Goal: Ask a question: Seek information or help from site administrators or community

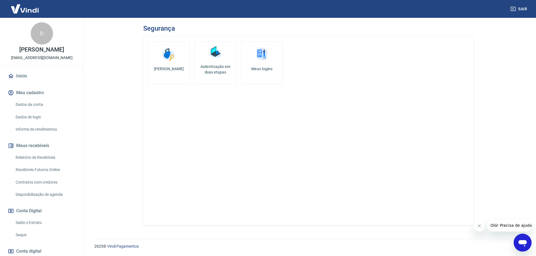
click at [261, 55] on img at bounding box center [261, 54] width 17 height 17
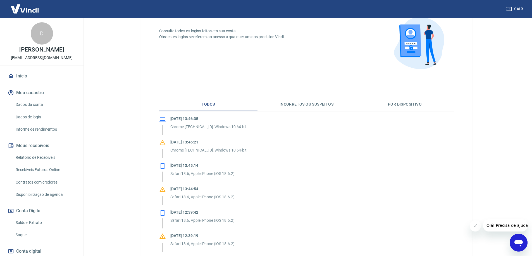
scroll to position [28, 0]
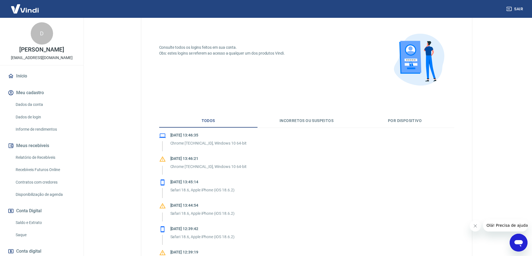
click at [400, 119] on button "Por dispositivo" at bounding box center [404, 120] width 98 height 13
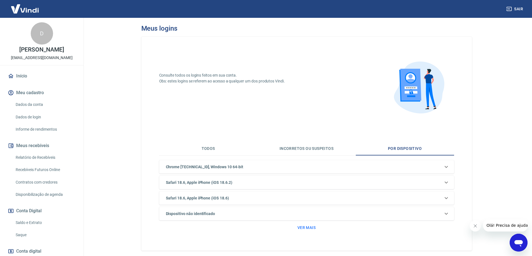
scroll to position [25, 0]
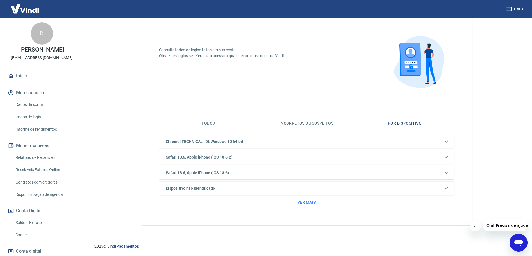
click at [309, 202] on button "Ver mais" at bounding box center [306, 203] width 23 height 10
click at [242, 145] on div "Safari 18.6, Apple iPhone (iOS 18.6.2)" at bounding box center [302, 142] width 279 height 6
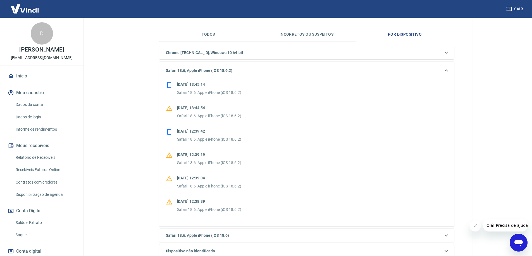
scroll to position [38, 0]
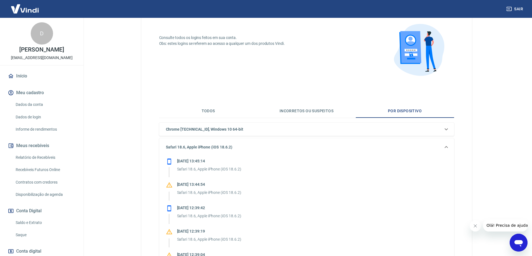
click at [447, 146] on icon at bounding box center [446, 147] width 7 height 7
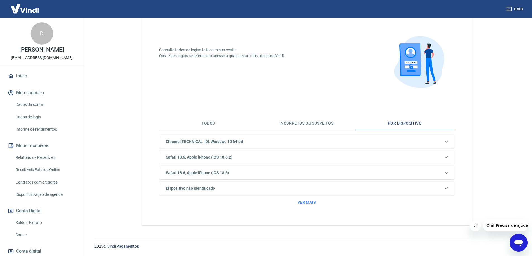
scroll to position [25, 0]
click at [207, 119] on button "Todos" at bounding box center [208, 123] width 98 height 13
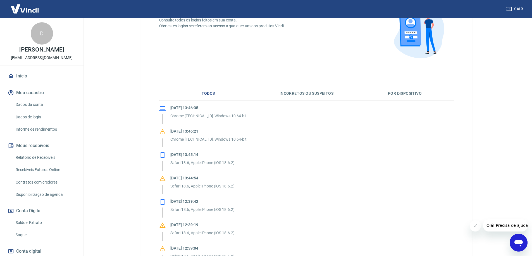
scroll to position [56, 0]
click at [201, 114] on p "Chrome [TECHNICAL_ID], Windows 10 64-bit" at bounding box center [208, 116] width 76 height 6
click at [164, 130] on icon at bounding box center [162, 131] width 7 height 7
click at [163, 107] on icon at bounding box center [162, 108] width 7 height 7
click at [40, 109] on link "Dados da conta" at bounding box center [44, 104] width 63 height 11
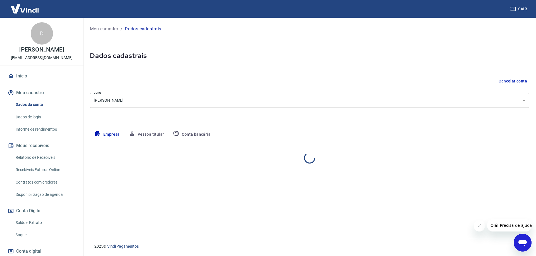
select select "SP"
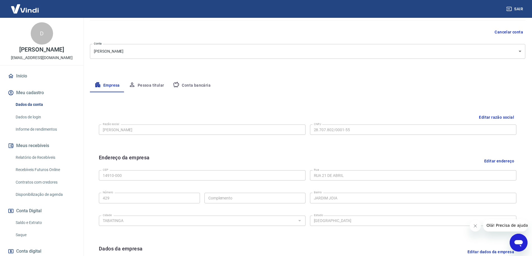
scroll to position [112, 0]
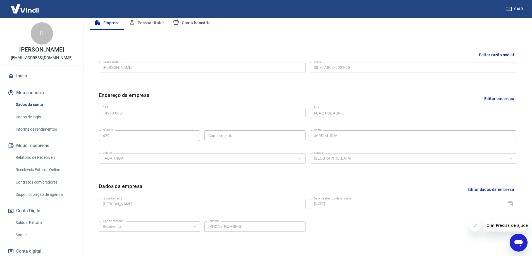
click at [145, 23] on button "Pessoa titular" at bounding box center [146, 22] width 44 height 13
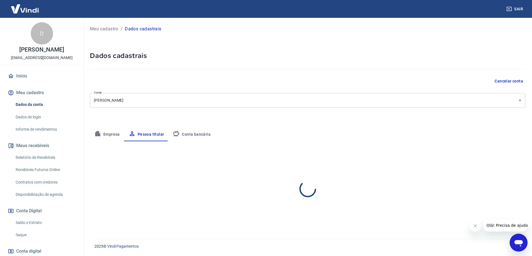
scroll to position [0, 0]
click at [334, 174] on label "CPF da pessoa titular" at bounding box center [330, 172] width 28 height 4
click at [191, 134] on button "Conta bancária" at bounding box center [191, 134] width 47 height 13
select select "1"
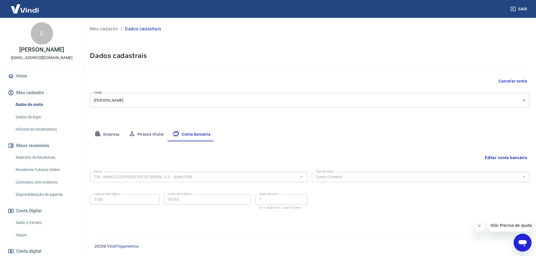
click at [110, 134] on button "Empresa" at bounding box center [107, 134] width 34 height 13
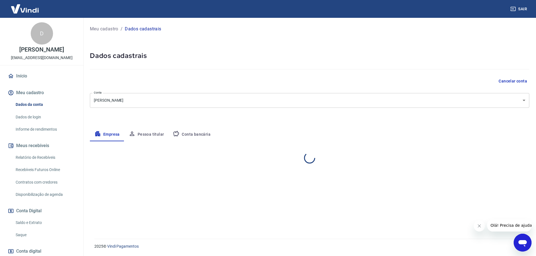
select select "SP"
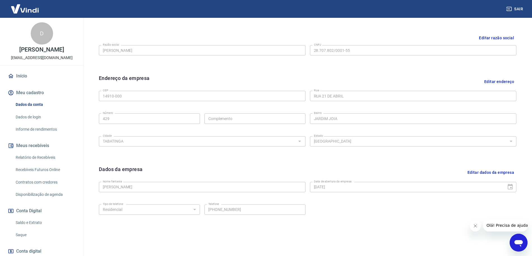
scroll to position [146, 0]
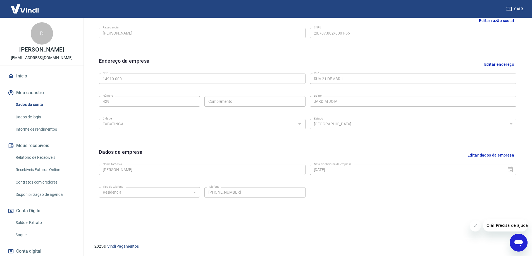
click at [32, 122] on link "Dados de login" at bounding box center [44, 117] width 63 height 11
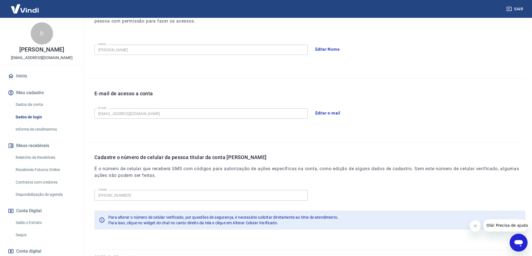
scroll to position [101, 0]
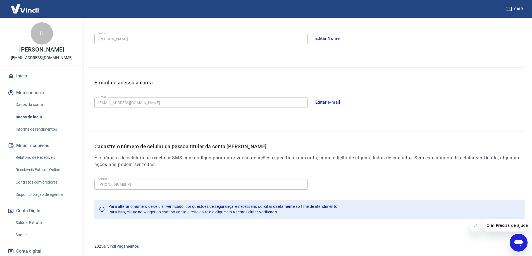
click at [196, 210] on span "Para isso, clique no widget do chat no canto direito da tela e clique em Altera…" at bounding box center [193, 212] width 170 height 4
click at [32, 135] on link "Informe de rendimentos" at bounding box center [44, 129] width 63 height 11
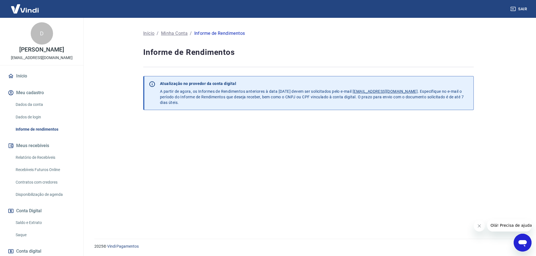
click at [30, 109] on link "Dados da conta" at bounding box center [44, 104] width 63 height 11
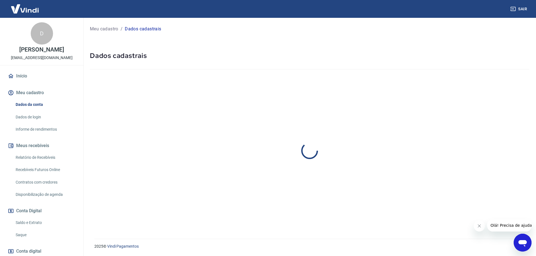
select select "SP"
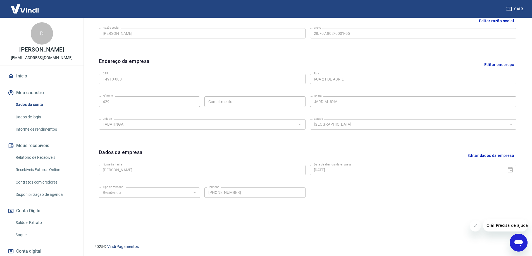
scroll to position [146, 0]
click at [26, 123] on link "Dados de login" at bounding box center [44, 117] width 63 height 11
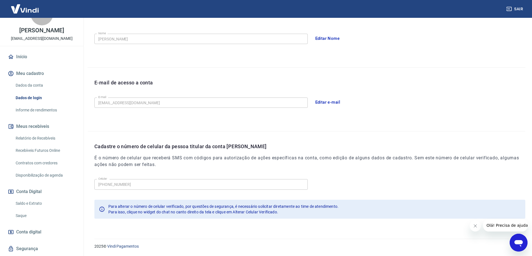
scroll to position [56, 0]
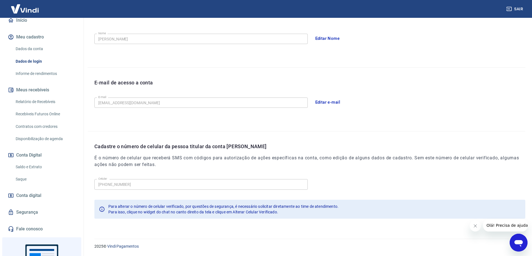
drag, startPoint x: 25, startPoint y: 218, endPoint x: 102, endPoint y: 195, distance: 80.1
click at [25, 218] on link "Segurança" at bounding box center [42, 212] width 70 height 12
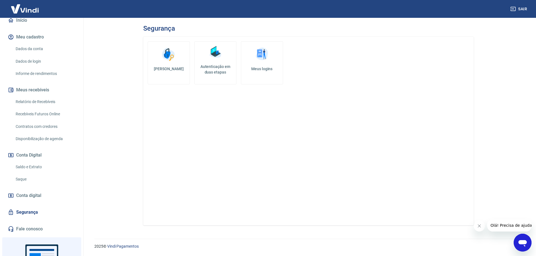
click at [215, 59] on img at bounding box center [215, 52] width 17 height 17
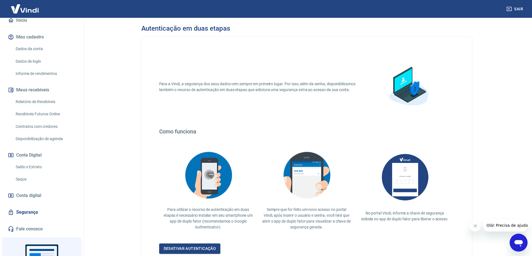
click at [316, 88] on p "Para a Vindi, a segurança dos seus dados vem sempre em primeiro lugar. Por isso…" at bounding box center [260, 87] width 203 height 12
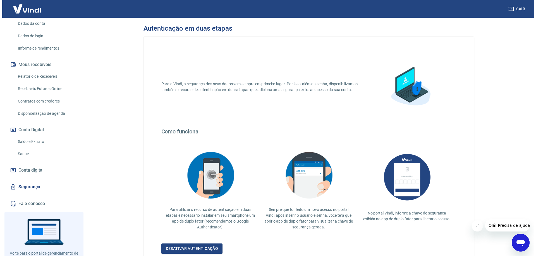
scroll to position [108, 0]
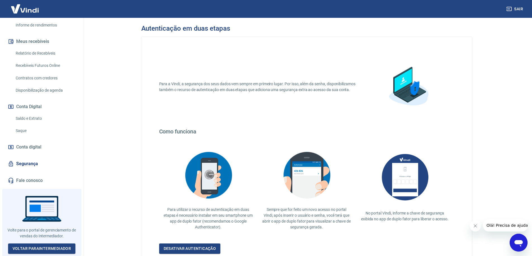
click at [18, 133] on link "Saque" at bounding box center [44, 130] width 63 height 11
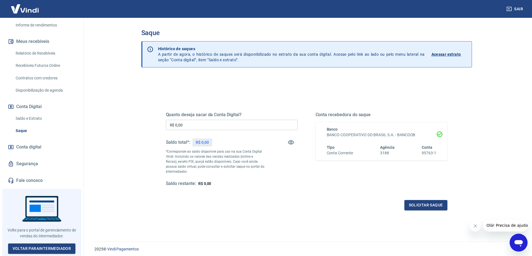
click at [31, 167] on link "Segurança" at bounding box center [42, 164] width 70 height 12
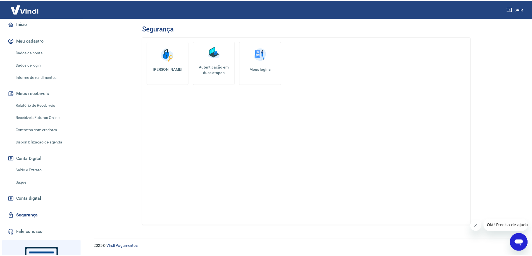
scroll to position [25, 0]
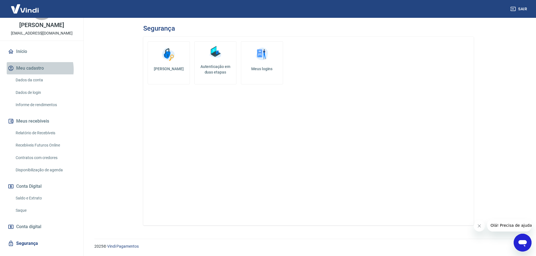
click at [33, 74] on button "Meu cadastro" at bounding box center [42, 68] width 70 height 12
click at [20, 58] on link "Início" at bounding box center [42, 51] width 70 height 12
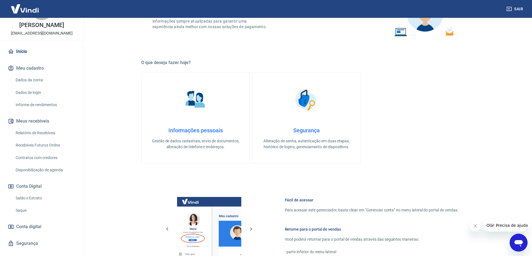
scroll to position [140, 0]
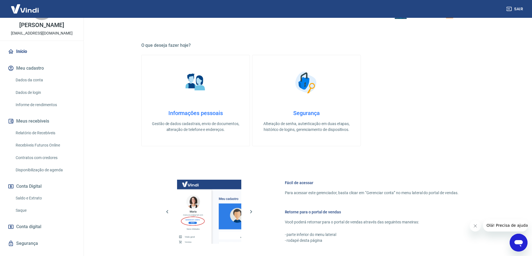
click at [204, 121] on p "Gestão de dados cadastrais, envio de documentos, alteração de telefone e endere…" at bounding box center [195, 127] width 90 height 12
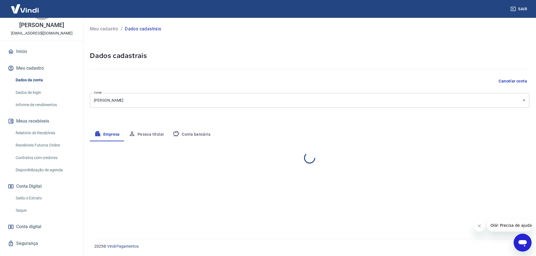
select select "SP"
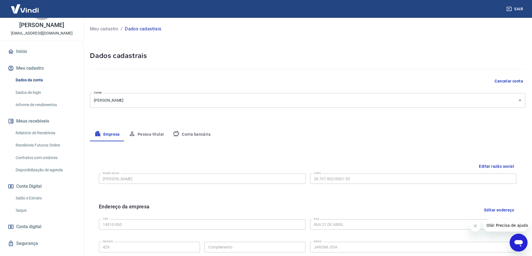
click at [178, 92] on div "Meu cadastro / Dados cadastrais Dados cadastrais Cancelar conta Conta [PERSON_N…" at bounding box center [307, 198] width 448 height 360
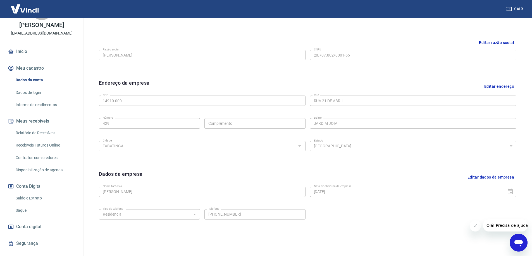
scroll to position [112, 0]
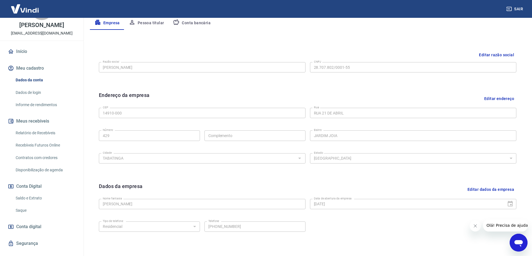
drag, startPoint x: 505, startPoint y: 189, endPoint x: 509, endPoint y: 189, distance: 3.3
click at [505, 189] on button "Editar dados da empresa" at bounding box center [490, 190] width 51 height 14
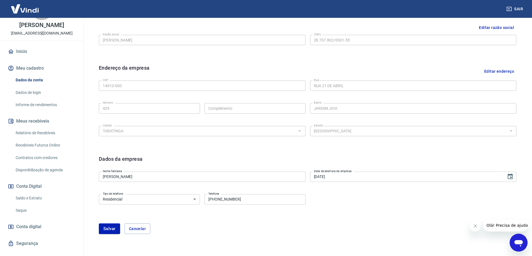
scroll to position [163, 0]
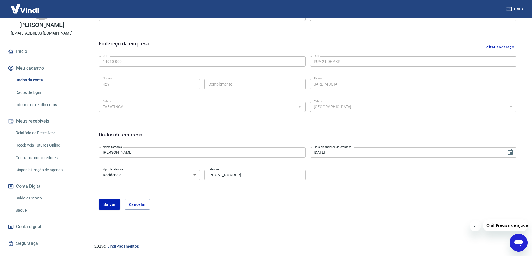
click at [263, 173] on input "[PHONE_NUMBER]" at bounding box center [254, 175] width 101 height 10
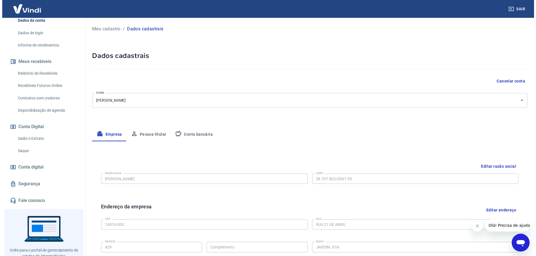
scroll to position [108, 0]
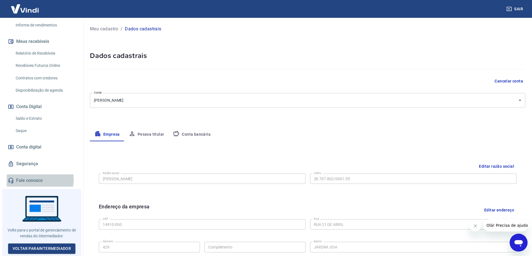
click at [37, 182] on link "Fale conosco" at bounding box center [42, 181] width 70 height 12
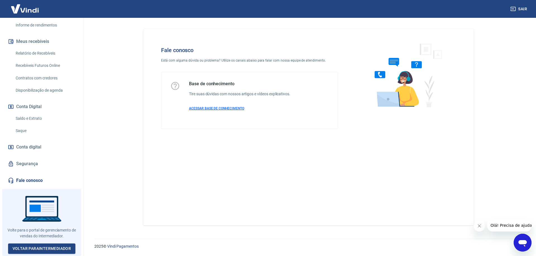
click at [199, 110] on span "ACESSAR BASE DE CONHECIMENTO" at bounding box center [216, 109] width 55 height 4
click at [526, 235] on div "Abrir janela de mensagens" at bounding box center [522, 243] width 17 height 17
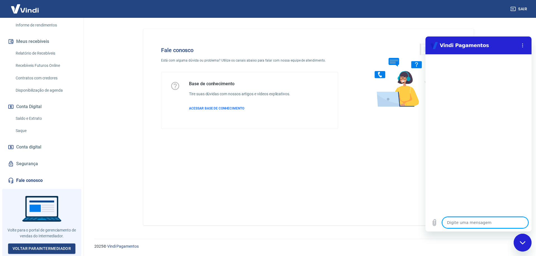
click at [450, 224] on textarea at bounding box center [485, 222] width 86 height 11
type textarea "B"
type textarea "x"
type textarea "Bo"
type textarea "x"
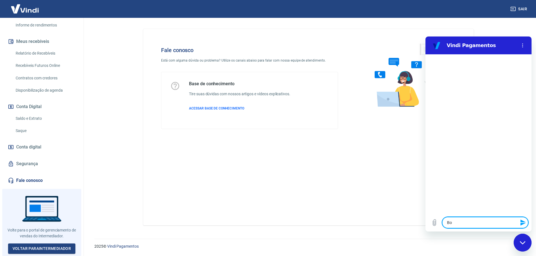
type textarea "Boa"
type textarea "x"
type textarea "Boa"
type textarea "x"
type textarea "Boa t"
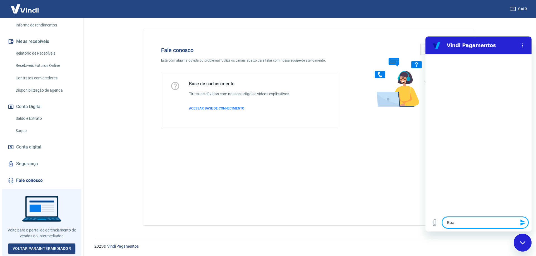
type textarea "x"
type textarea "Boa ta"
type textarea "x"
type textarea "Boa tar"
type textarea "x"
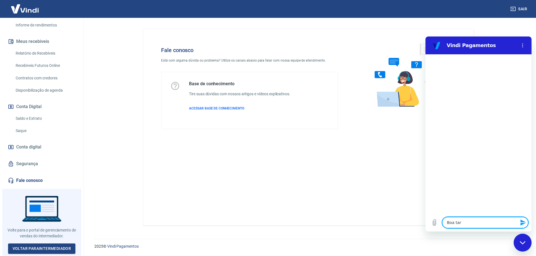
type textarea "Boa tard"
type textarea "x"
type textarea "Boa tarde"
type textarea "x"
type textarea "Boa tarde!"
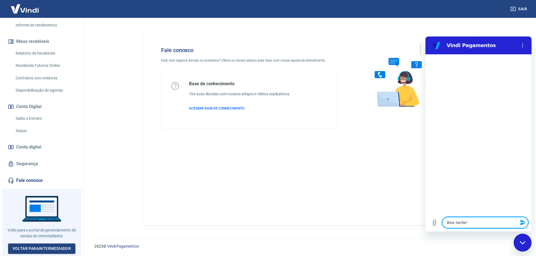
type textarea "x"
type textarea "Boa tarde!"
type textarea "x"
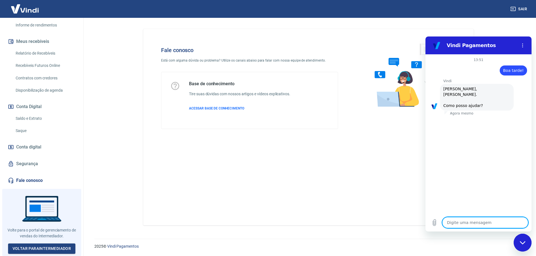
type textarea "F"
type textarea "x"
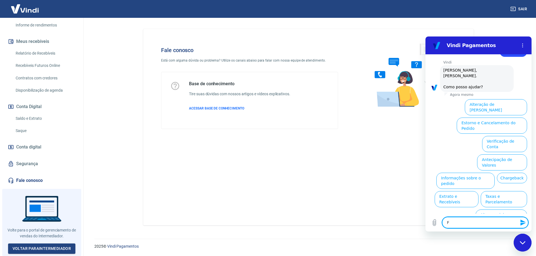
type textarea "Fi"
type textarea "x"
type textarea "Fiz"
type textarea "x"
type textarea "Fize"
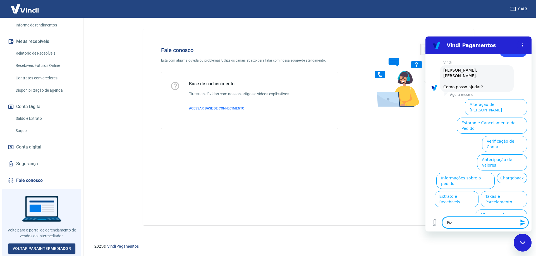
type textarea "x"
type textarea "Fizem"
type textarea "x"
type textarea "Fizemo"
type textarea "x"
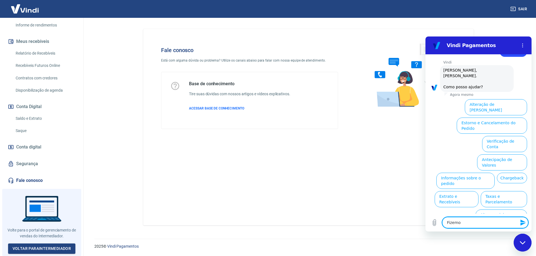
type textarea "Fizemos"
type textarea "x"
type textarea "Fizemos"
type textarea "x"
type textarea "Fizemos"
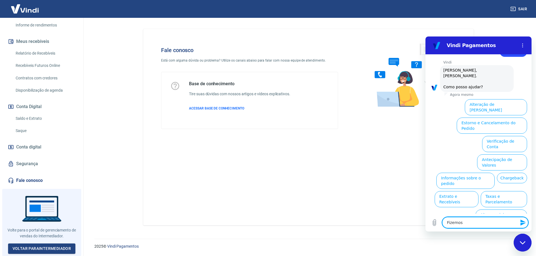
type textarea "x"
type textarea "Fizemo"
type textarea "x"
type textarea "Fizem"
type textarea "x"
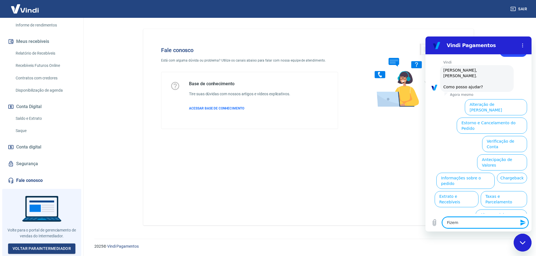
type textarea "Fize"
type textarea "x"
type textarea "Fiz"
type textarea "x"
type textarea "Fi"
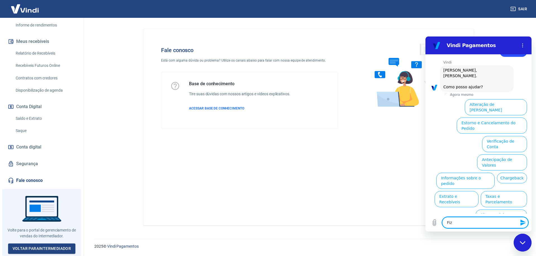
type textarea "x"
type textarea "F"
type textarea "x"
click at [502, 210] on button "Alterar celular verificado" at bounding box center [501, 218] width 52 height 16
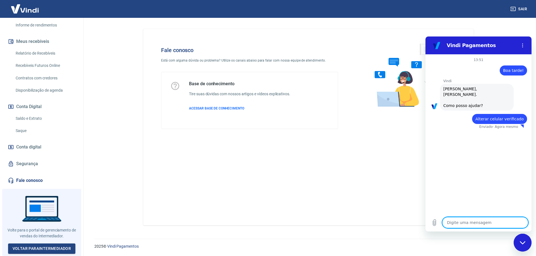
type textarea "x"
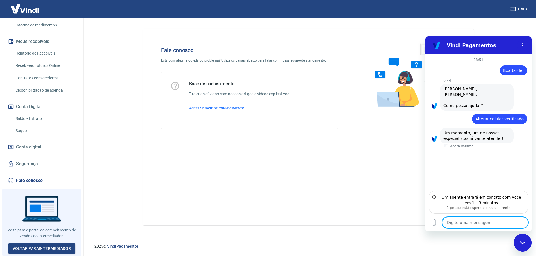
click at [468, 224] on textarea at bounding box center [485, 222] width 86 height 11
type textarea "o"
type textarea "x"
type textarea "ok"
type textarea "x"
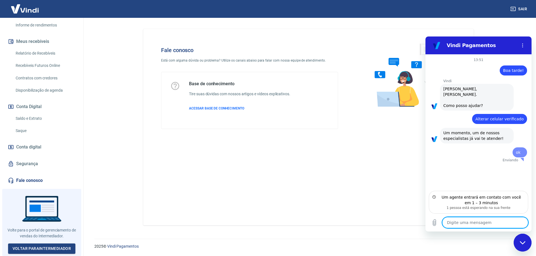
type textarea "x"
type textarea "F"
type textarea "x"
type textarea "Fi"
type textarea "x"
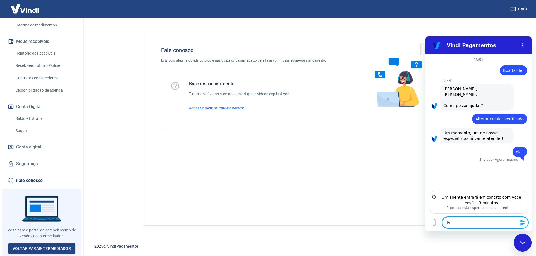
type textarea "Fiz"
type textarea "x"
type textarea "Fiz"
type textarea "x"
type textarea "Fiz a"
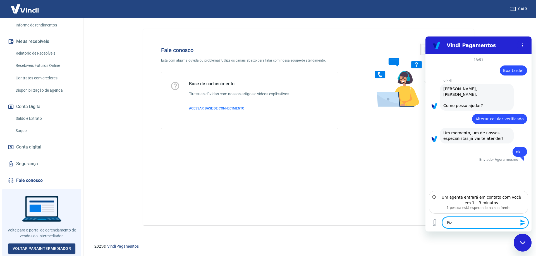
type textarea "x"
type textarea "Fiz a"
type textarea "x"
type textarea "Fiz a s"
type textarea "x"
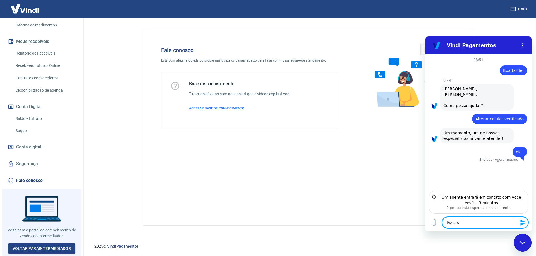
type textarea "Fiz a so"
type textarea "x"
type textarea "Fiz a sol"
type textarea "x"
type textarea "Fiz a soli"
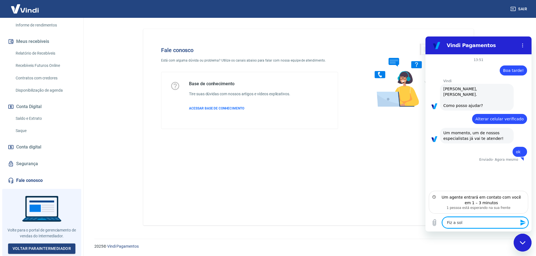
type textarea "x"
type textarea "Fiz a solic"
type textarea "x"
type textarea "Fiz a solici"
type textarea "x"
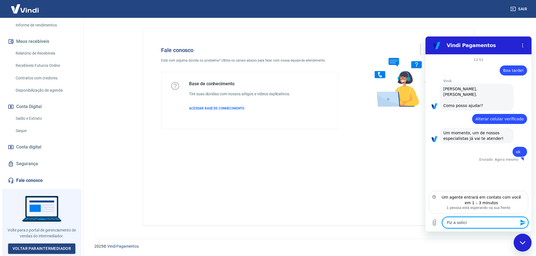
type textarea "Fiz a solicit"
type textarea "x"
type textarea "Fiz a solicita"
type textarea "x"
type textarea "Fiz a solicitaç"
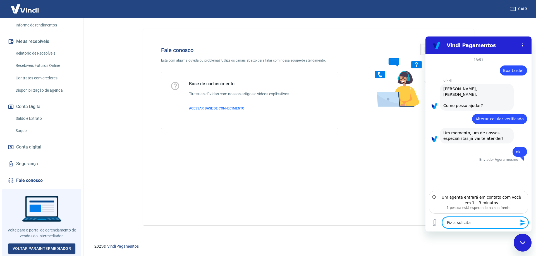
type textarea "x"
type textarea "Fiz a solicitaçã"
type textarea "x"
type textarea "Fiz a solicitação"
type textarea "x"
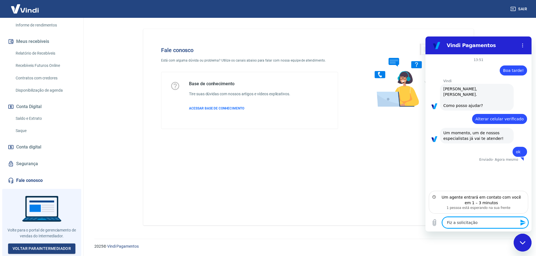
type textarea "Fiz a solicitação"
type textarea "x"
type textarea "Fiz a solicitação d"
type textarea "x"
type textarea "Fiz a solicitação de"
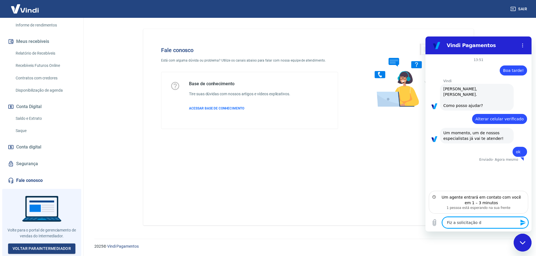
type textarea "x"
type textarea "Fiz a solicitação de"
type textarea "x"
type textarea "Fiz a solicitação de a"
type textarea "x"
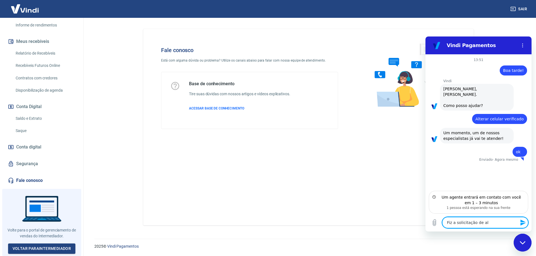
type textarea "Fiz a solicitação de al,"
type textarea "x"
type textarea "Fiz a solicitação de al,t"
type textarea "x"
type textarea "Fiz a solicitação de al,te"
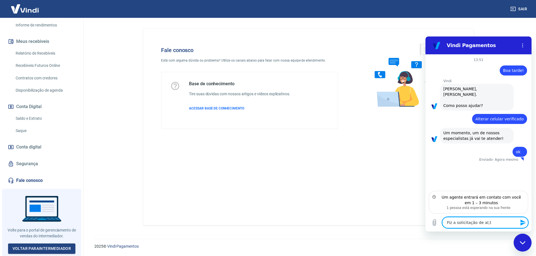
type textarea "x"
type textarea "Fiz a solicitação de al,ter"
type textarea "x"
type textarea "Fiz a solicitação de al,tera"
type textarea "x"
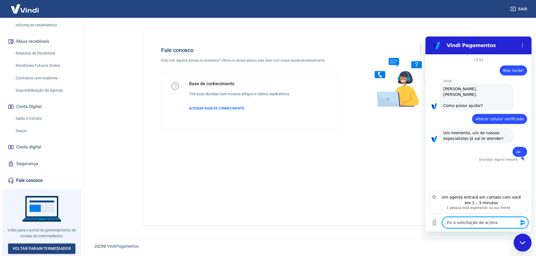
type textarea "Fiz a solicitação de al,teraç"
type textarea "x"
type textarea "Fiz a solicitação de al,teraçã"
type textarea "x"
type textarea "Fiz a solicitação de al,teração"
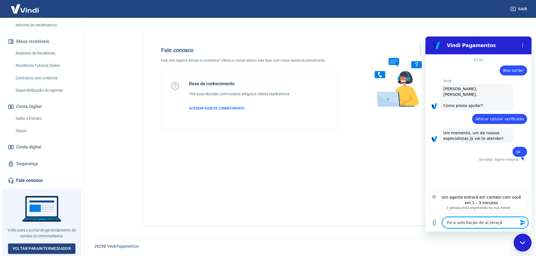
type textarea "x"
type textarea "Fiz a solicitação de al,teração"
type textarea "x"
type textarea "Fiz a solicitação de al,teração d"
type textarea "x"
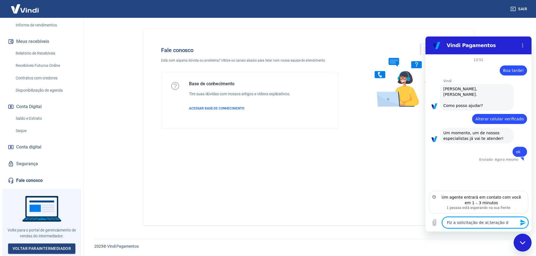
type textarea "Fiz a solicitação de al,teração de"
type textarea "x"
type textarea "Fiz a solicitação de al,teração de"
type textarea "x"
type textarea "Fiz a solicitação de al,teração de c"
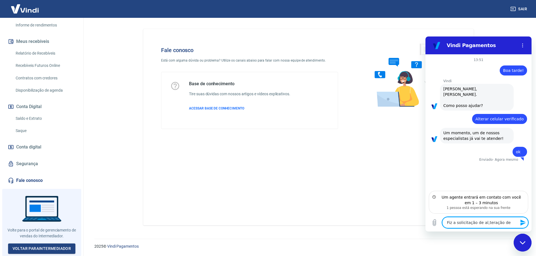
type textarea "x"
type textarea "Fiz a solicitação de al,teração de ce"
type textarea "x"
type textarea "Fiz a solicitação de al,teração de cel"
type textarea "x"
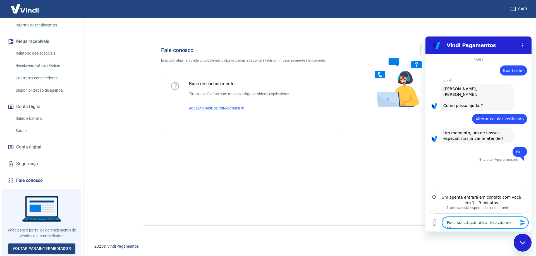
type textarea "Fiz a solicitação de al,teração de celu"
type textarea "x"
type textarea "Fiz a solicitação de al,teração de celul"
type textarea "x"
type textarea "Fiz a solicitação de al,teração de celula"
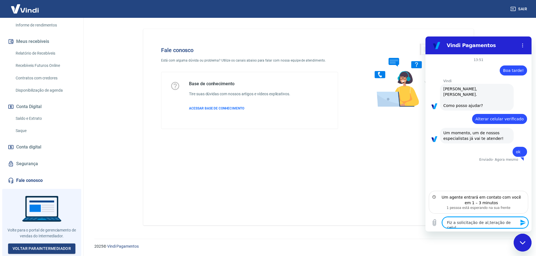
type textarea "x"
type textarea "Fiz a solicitação de al,teração de celular"
type textarea "x"
drag, startPoint x: 483, startPoint y: 223, endPoint x: 492, endPoint y: 223, distance: 9.8
click at [485, 223] on textarea "Fiz a solicitação de al,teração de celular" at bounding box center [485, 222] width 86 height 11
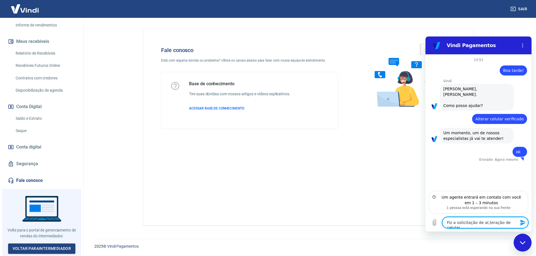
type textarea "Fiz a solicitação de aleração de celular"
type textarea "x"
type textarea "Fiz a solicitação de alteração de celular"
type textarea "x"
click at [515, 222] on textarea "Fiz a solicitação de alteração de celular" at bounding box center [485, 222] width 86 height 11
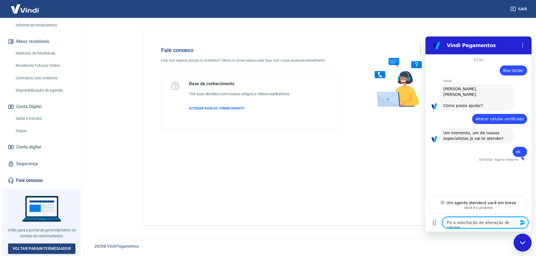
type textarea "Fiz a solicitação de alteração de celular"
type textarea "x"
type textarea "Fiz a solicitação de alteração de celular c"
type textarea "x"
type textarea "Fiz a solicitação de alteração de celular ca"
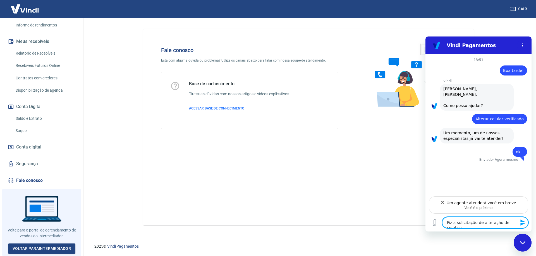
type textarea "x"
type textarea "Fiz a solicitação de alteração de celular cad"
type textarea "x"
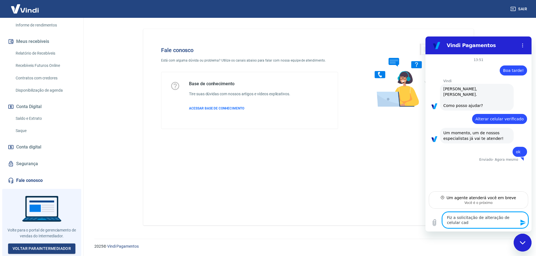
type textarea "Fiz a solicitação de alteração de celular cada"
type textarea "x"
type textarea "Fiz a solicitação de alteração de celular cadas"
type textarea "x"
type textarea "Fiz a solicitação de alteração de celular cadast"
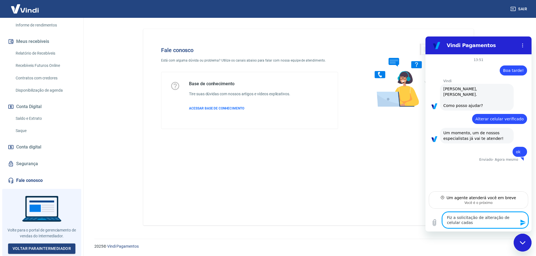
type textarea "x"
type textarea "Fiz a solicitação de alteração de celular cadastr"
type textarea "x"
type textarea "Fiz a solicitação de alteração de celular cadastra"
type textarea "x"
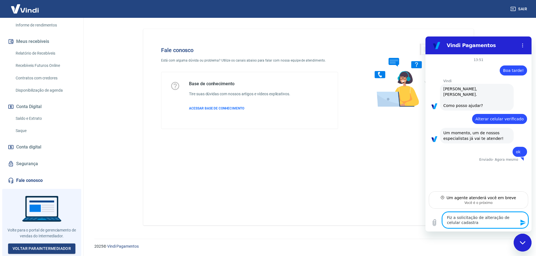
type textarea "Fiz a solicitação de alteração de celular cadastrad"
type textarea "x"
type textarea "Fiz a solicitação de alteração de celular cadastrado"
type textarea "x"
type textarea "Fiz a solicitação de alteração de celular cadastrado"
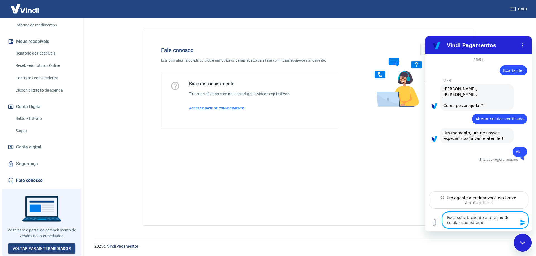
type textarea "x"
type textarea "Fiz a solicitação de alteração de celular cadastrado p"
type textarea "x"
type textarea "Fiz a solicitação de alteração de celular cadastrado pa"
type textarea "x"
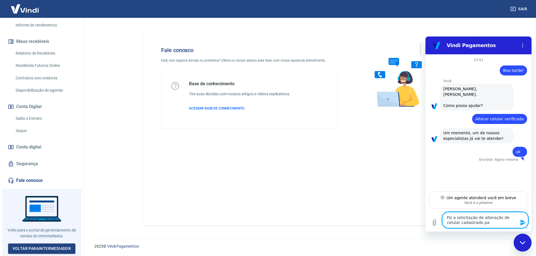
type textarea "Fiz a solicitação de alteração de celular cadastrado par"
type textarea "x"
type textarea "Fiz a solicitação de alteração de celular cadastrado para"
type textarea "x"
type textarea "Fiz a solicitação de alteração de celular cadastrado para"
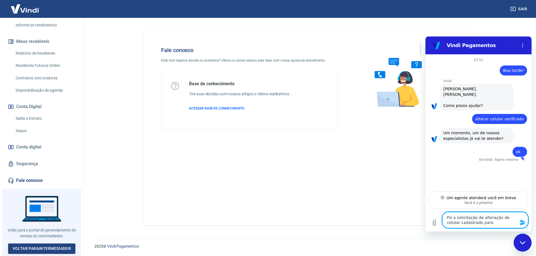
type textarea "x"
type textarea "Fiz a solicitação de alteração de celular cadastrado para l"
type textarea "x"
type textarea "Fiz a solicitação de alteração de celular cadastrado para lo"
type textarea "x"
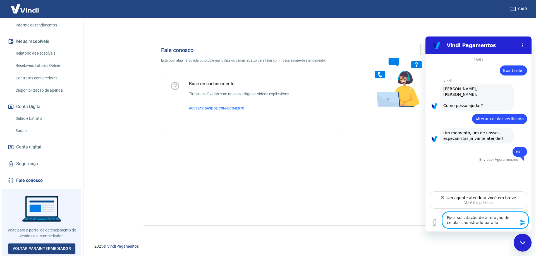
type textarea "Fiz a solicitação de alteração de celular cadastrado para log"
type textarea "x"
type textarea "Fiz a solicitação de alteração de celular cadastrado para logi"
type textarea "x"
type textarea "Fiz a solicitação de alteração de celular cadastrado para login"
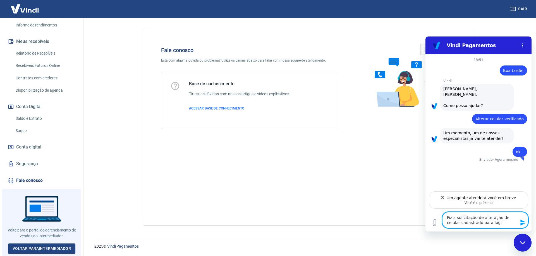
type textarea "x"
type textarea "Fiz a solicitação de alteração de celular cadastrado para login,"
type textarea "x"
type textarea "Fiz a solicitação de alteração de celular cadastrado para login,"
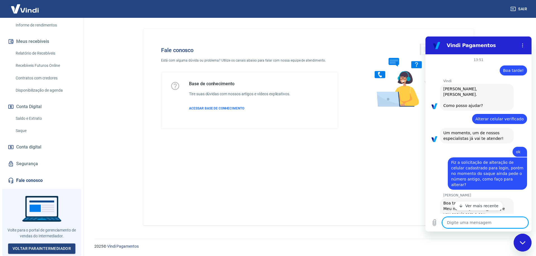
scroll to position [18, 0]
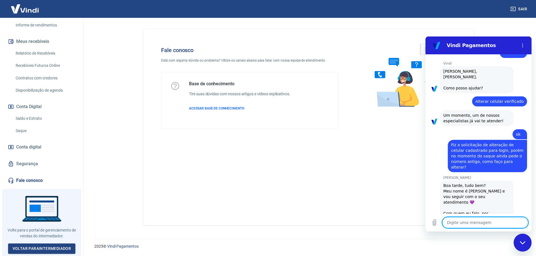
click at [463, 223] on textarea at bounding box center [485, 222] width 86 height 11
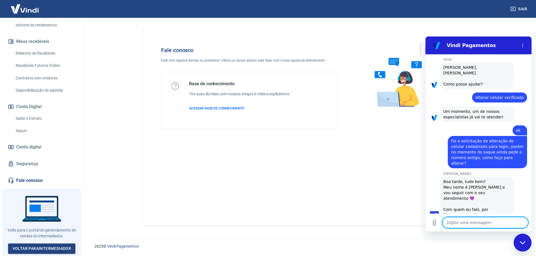
scroll to position [60, 0]
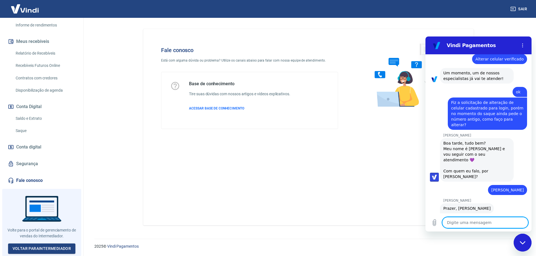
click at [465, 223] on textarea at bounding box center [485, 222] width 86 height 11
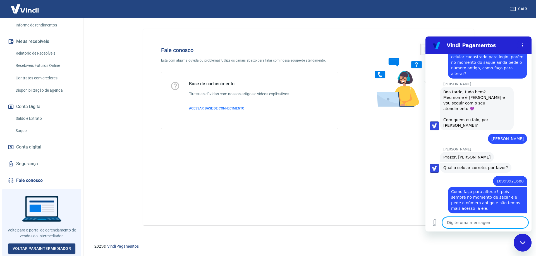
scroll to position [146, 0]
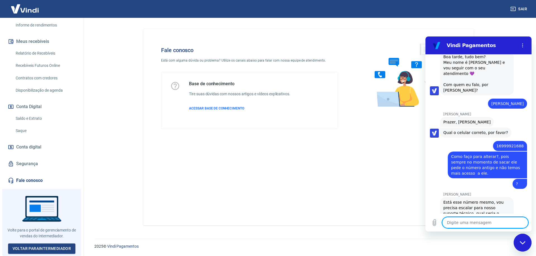
click at [484, 223] on textarea at bounding box center [485, 222] width 86 height 11
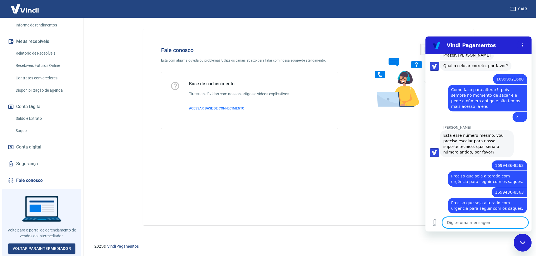
scroll to position [249, 0]
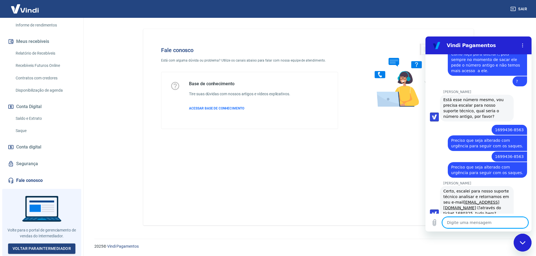
click at [476, 220] on textarea at bounding box center [485, 222] width 86 height 11
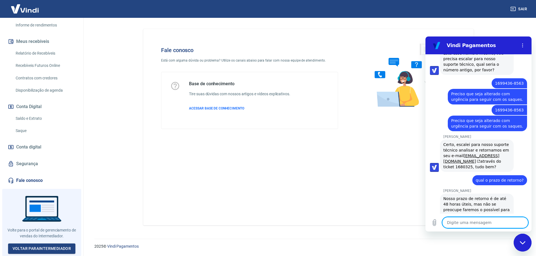
scroll to position [298, 0]
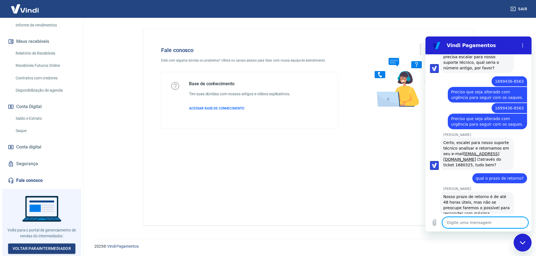
click at [482, 223] on textarea at bounding box center [485, 222] width 86 height 11
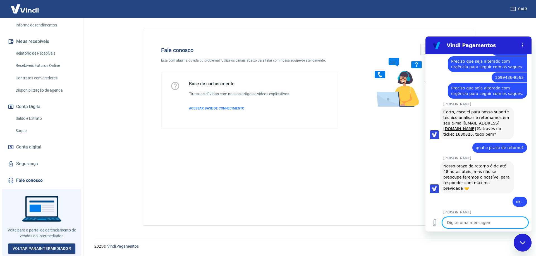
scroll to position [330, 0]
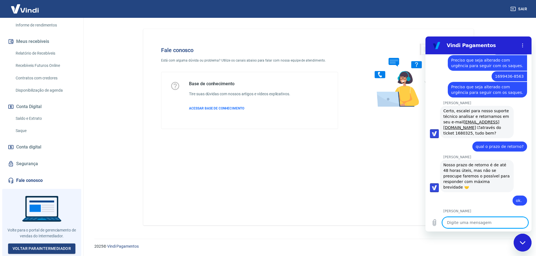
click at [455, 221] on textarea at bounding box center [485, 222] width 86 height 11
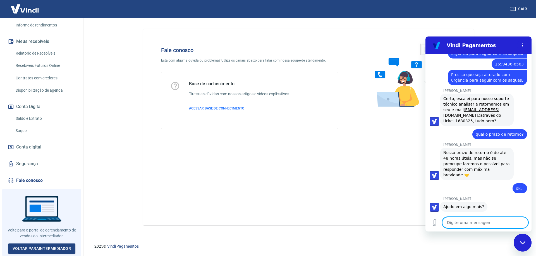
scroll to position [343, 0]
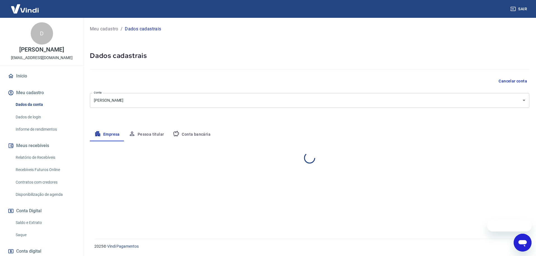
select select "SP"
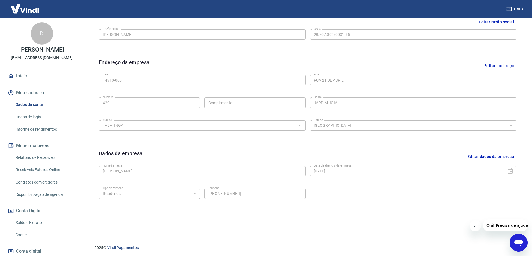
scroll to position [146, 0]
